Goal: Check status

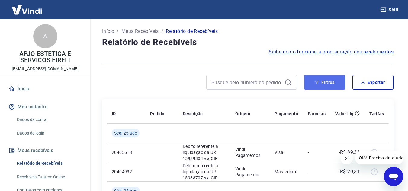
click at [327, 81] on button "Filtros" at bounding box center [324, 82] width 41 height 14
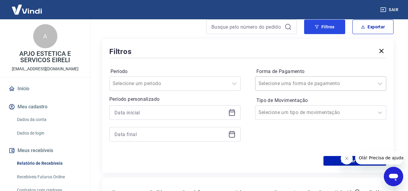
scroll to position [60, 0]
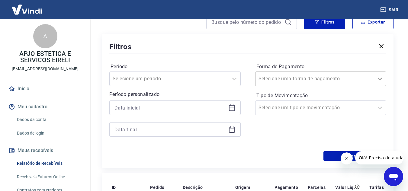
click at [379, 80] on icon at bounding box center [379, 78] width 7 height 7
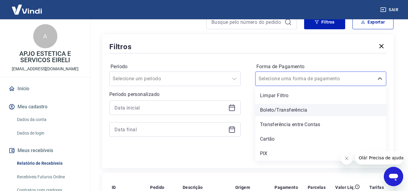
click at [292, 108] on div "Boleto/Transferência" at bounding box center [320, 110] width 131 height 12
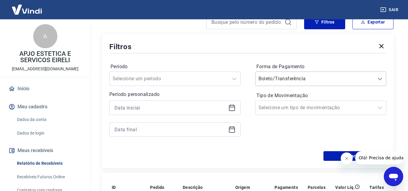
click at [379, 79] on icon at bounding box center [380, 79] width 4 height 2
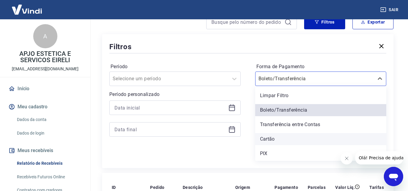
click at [274, 140] on div "Cartão" at bounding box center [320, 139] width 131 height 12
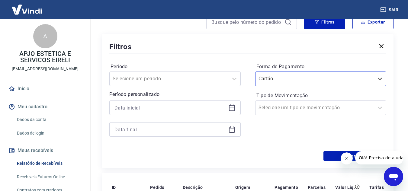
click at [229, 107] on icon at bounding box center [231, 107] width 7 height 7
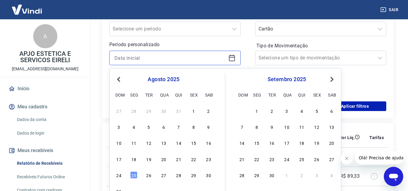
scroll to position [121, 0]
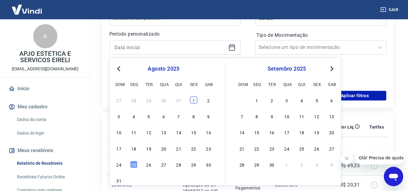
click at [193, 102] on div "1" at bounding box center [193, 100] width 7 height 7
type input "[DATE]"
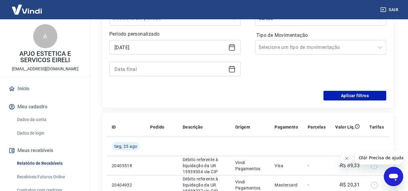
click at [231, 68] on icon at bounding box center [231, 68] width 7 height 7
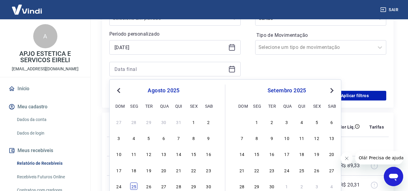
click at [134, 186] on div "25" at bounding box center [133, 186] width 7 height 7
type input "[DATE]"
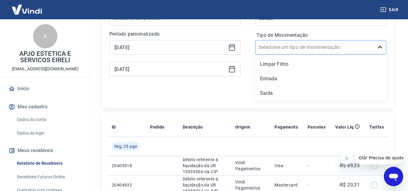
click at [377, 48] on icon at bounding box center [379, 47] width 7 height 7
click at [234, 91] on div "Aplicar filtros" at bounding box center [247, 96] width 277 height 10
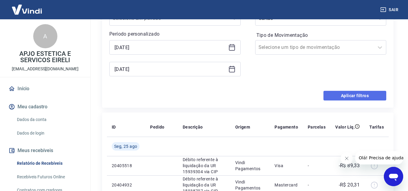
click at [362, 96] on button "Aplicar filtros" at bounding box center [354, 96] width 63 height 10
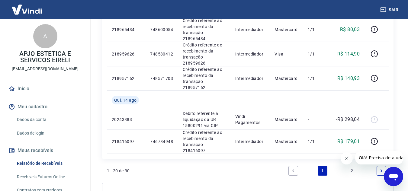
scroll to position [573, 0]
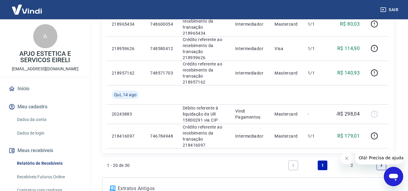
click at [352, 161] on link "2" at bounding box center [352, 166] width 10 height 10
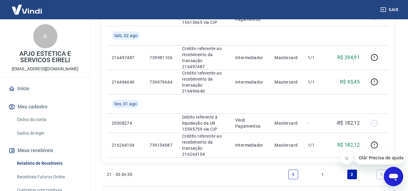
scroll to position [341, 0]
